Goal: Connect with others: Connect with others

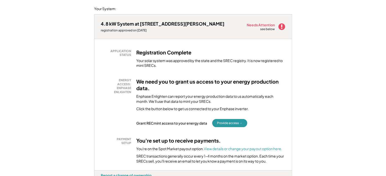
scroll to position [76, 0]
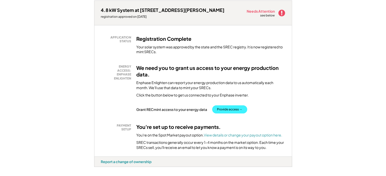
click at [231, 108] on button "Provide access →" at bounding box center [229, 109] width 35 height 8
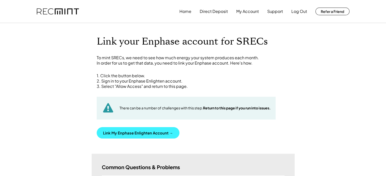
click at [142, 131] on button "Link My Enphase Enlighten Account →" at bounding box center [138, 132] width 83 height 11
